Goal: Register for event/course

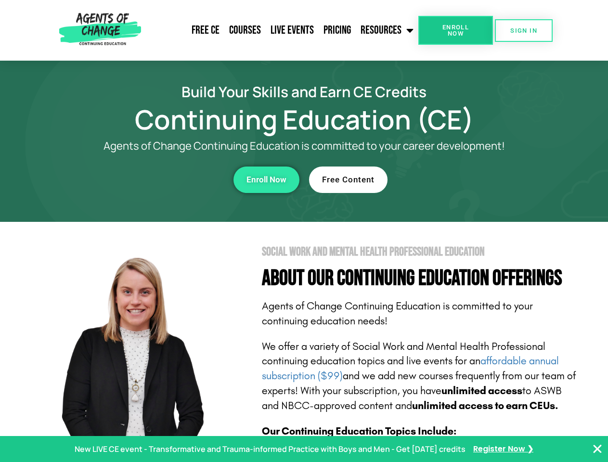
click at [304, 231] on section "Social Work and Mental Health Professional Education About Our Continuing Educa…" at bounding box center [304, 424] width 608 height 405
click at [388, 30] on link "Resources" at bounding box center [387, 30] width 63 height 24
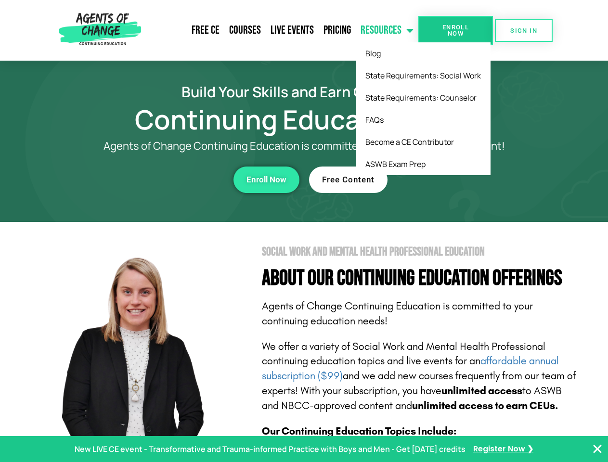
click at [456, 30] on span "Enroll Now" at bounding box center [456, 30] width 44 height 13
click at [524, 30] on span "SIGN IN" at bounding box center [524, 30] width 27 height 6
click at [167, 180] on div "Enroll Now" at bounding box center [167, 180] width 265 height 26
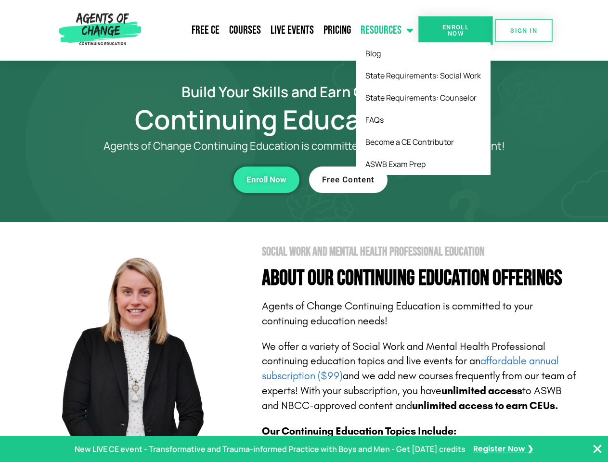
click at [167, 180] on div "Enroll Now" at bounding box center [167, 180] width 265 height 26
click at [266, 180] on span "Enroll Now" at bounding box center [267, 180] width 40 height 8
